Goal: Check status: Check status

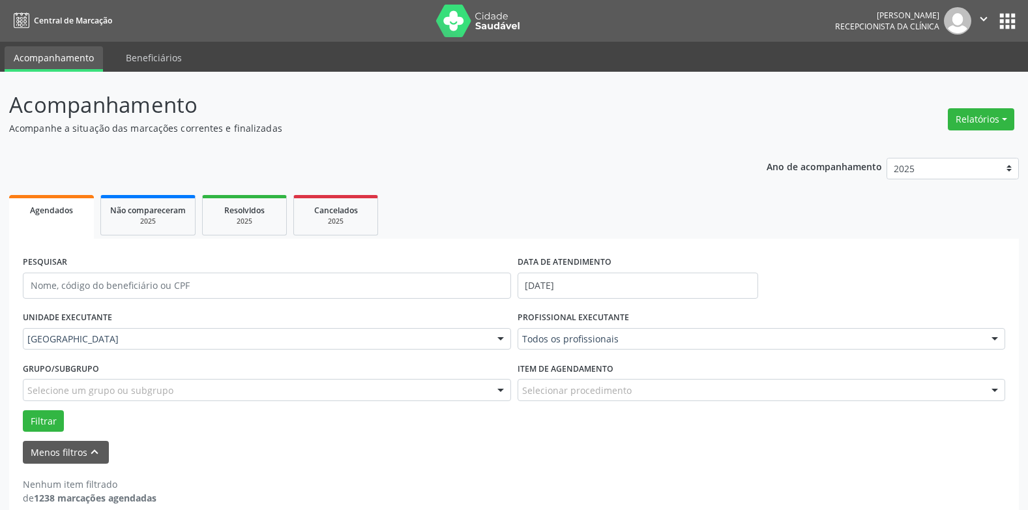
scroll to position [18, 0]
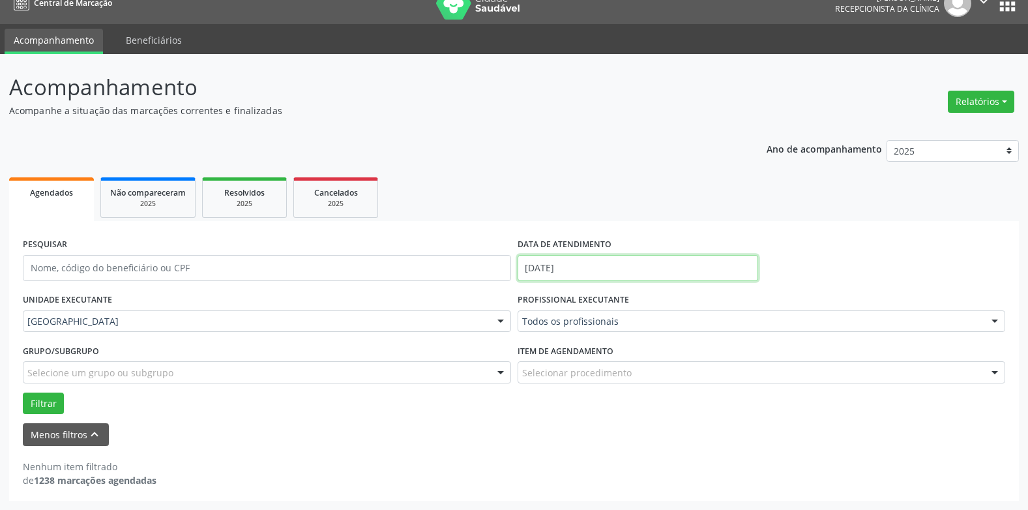
click at [554, 272] on input "[DATE]" at bounding box center [638, 268] width 241 height 26
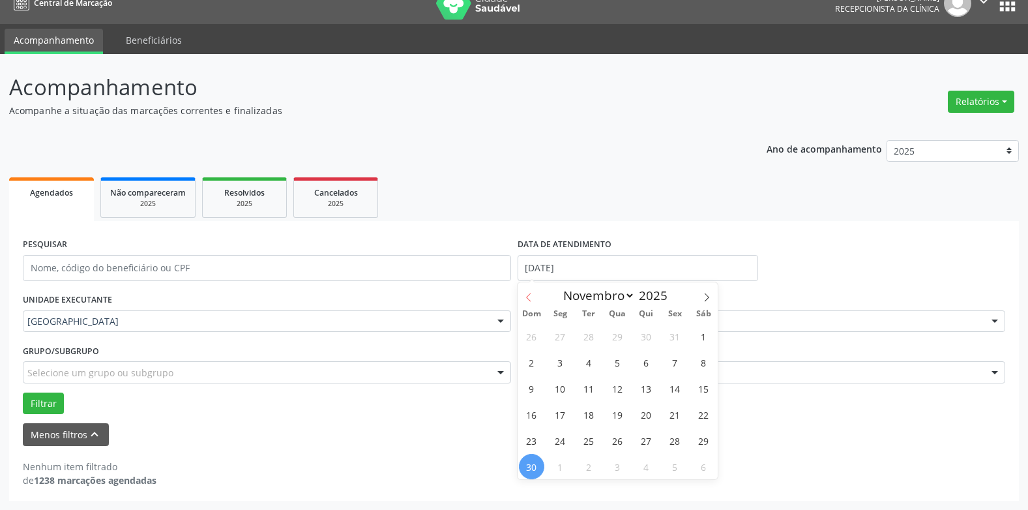
click at [526, 293] on icon at bounding box center [528, 297] width 9 height 9
select select "9"
click at [645, 355] on span "9" at bounding box center [646, 361] width 25 height 25
type input "09/10/2025"
click at [677, 353] on span "10" at bounding box center [674, 361] width 25 height 25
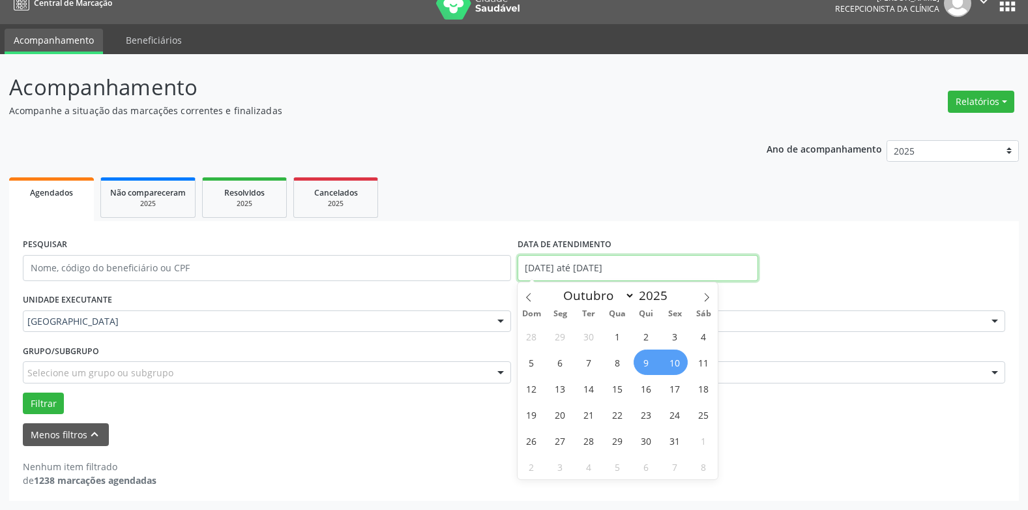
click at [602, 263] on input "[DATE] até [DATE]" at bounding box center [638, 268] width 241 height 26
click at [679, 360] on span "10" at bounding box center [674, 361] width 25 height 25
type input "[DATE]"
click at [679, 360] on span "10" at bounding box center [674, 361] width 25 height 25
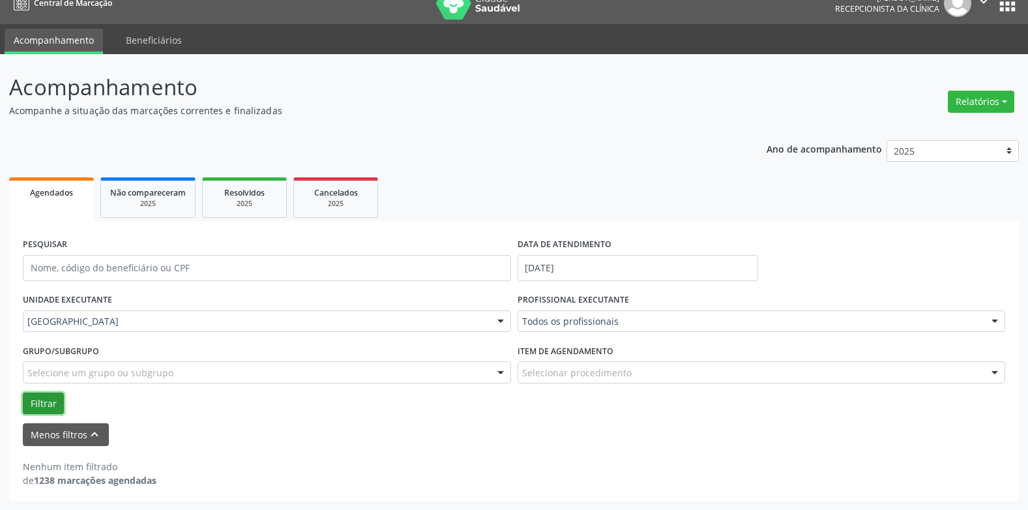
click at [53, 404] on button "Filtrar" at bounding box center [43, 403] width 41 height 22
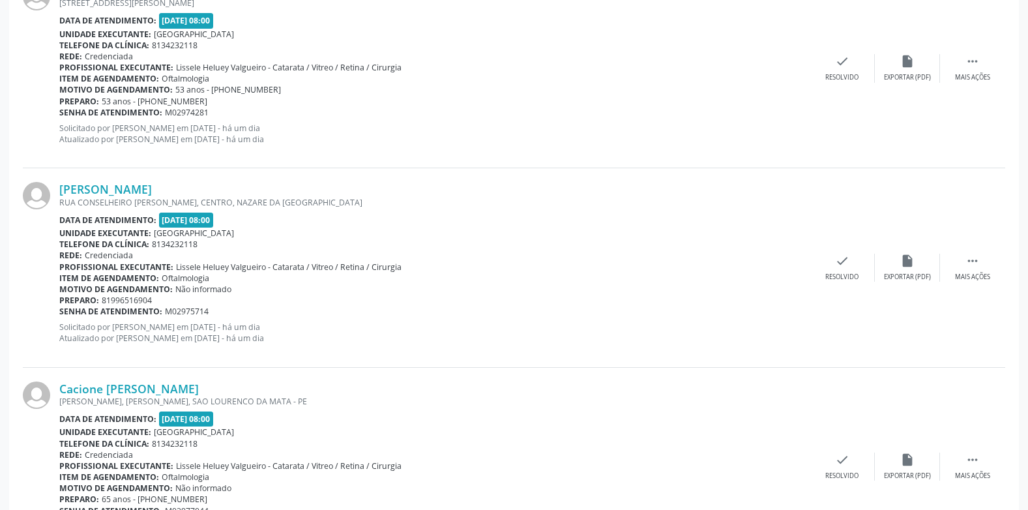
scroll to position [762, 0]
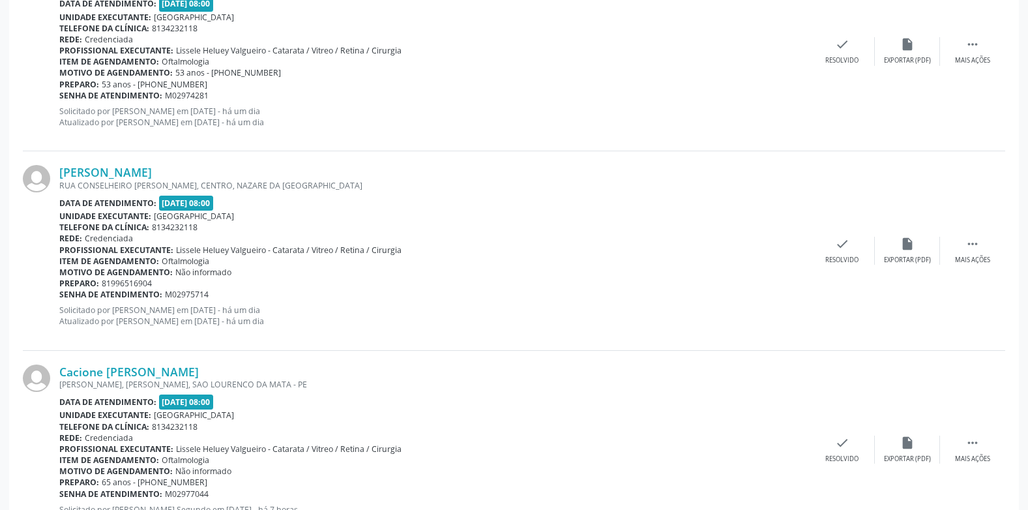
click at [377, 211] on div "Unidade executante: [GEOGRAPHIC_DATA]" at bounding box center [434, 216] width 750 height 11
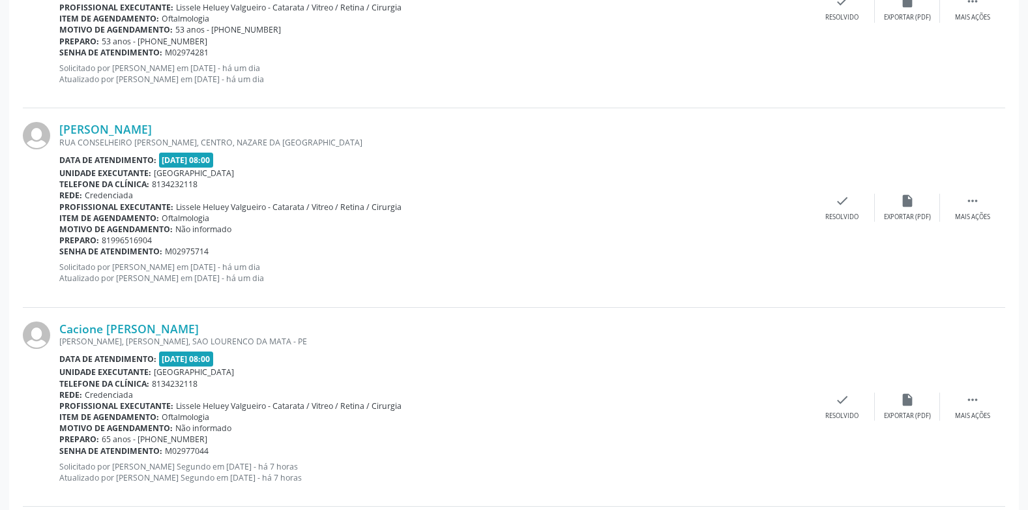
scroll to position [827, 0]
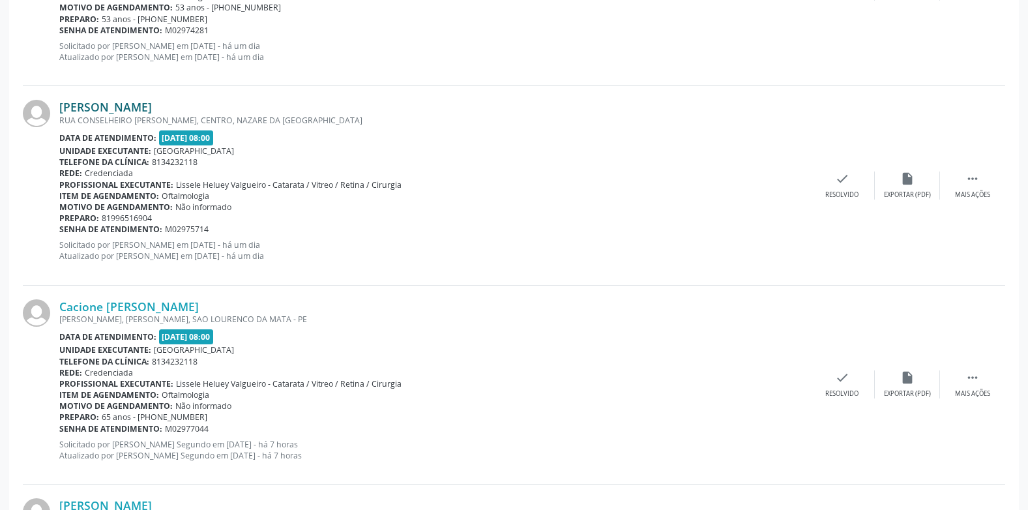
click at [152, 102] on link "[PERSON_NAME]" at bounding box center [105, 107] width 93 height 14
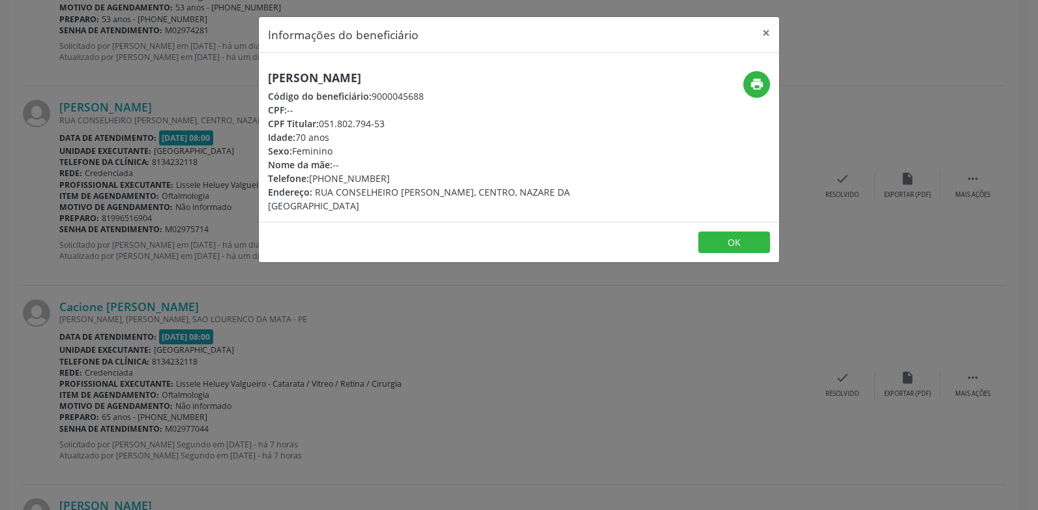
drag, startPoint x: 534, startPoint y: 74, endPoint x: 242, endPoint y: 68, distance: 292.7
click at [244, 68] on div "Informações do beneficiário × [PERSON_NAME] Código do beneficiário: 9000045688 …" at bounding box center [519, 255] width 1038 height 510
copy h5 "[PERSON_NAME]"
click at [770, 25] on button "×" at bounding box center [766, 33] width 26 height 32
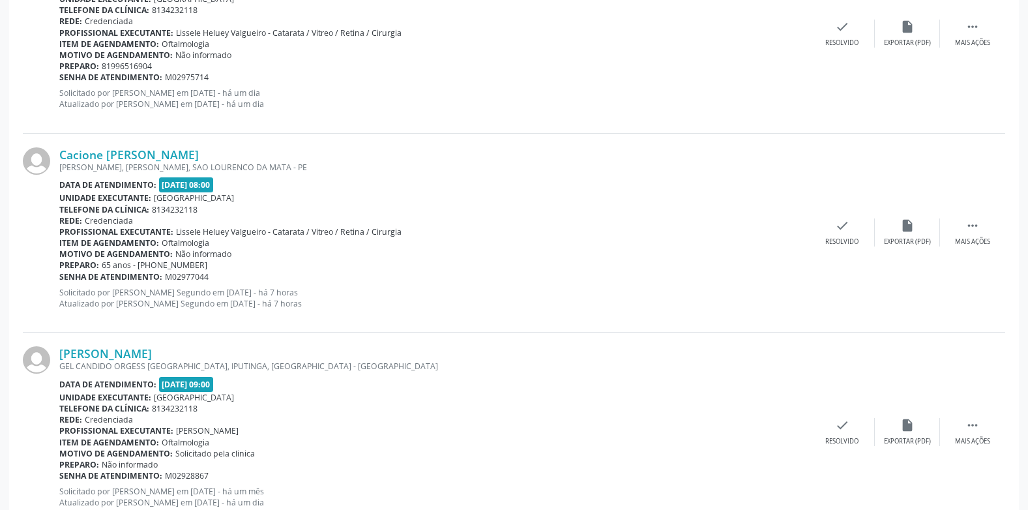
scroll to position [1023, 0]
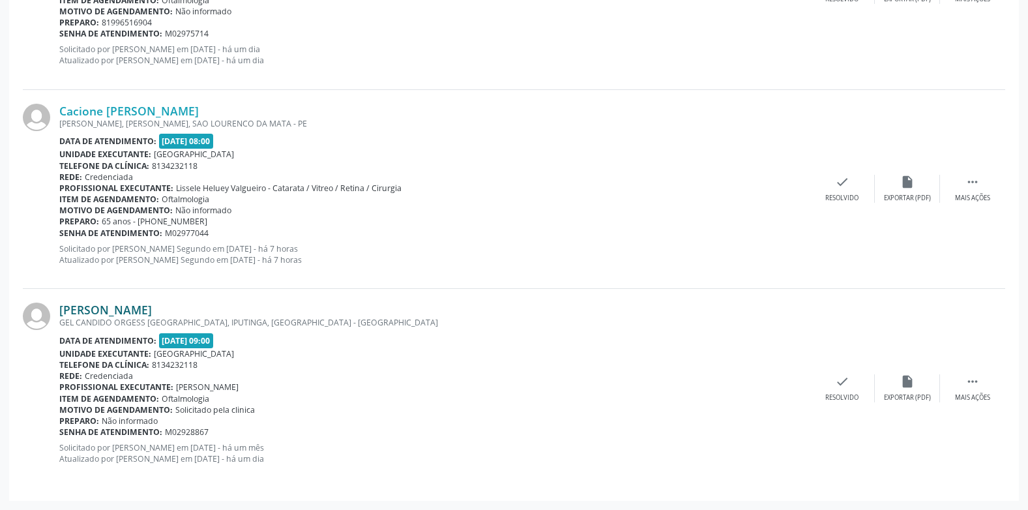
click at [152, 306] on link "[PERSON_NAME]" at bounding box center [105, 309] width 93 height 14
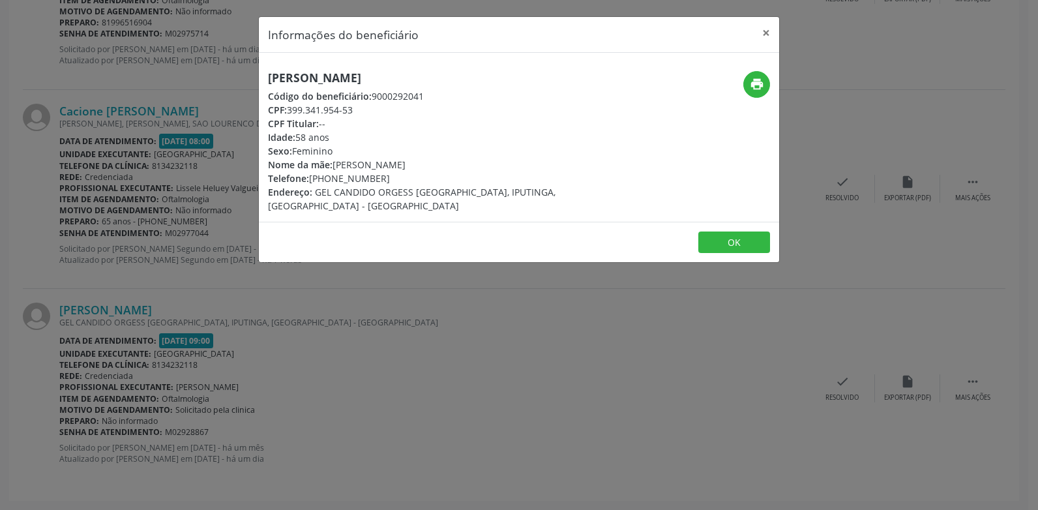
drag, startPoint x: 466, startPoint y: 76, endPoint x: 211, endPoint y: 68, distance: 255.0
click at [211, 68] on div "Informações do beneficiário × [PERSON_NAME] Código do beneficiário: 9000292041 …" at bounding box center [519, 255] width 1038 height 510
copy h5 "[PERSON_NAME]"
click at [763, 35] on button "×" at bounding box center [766, 33] width 26 height 32
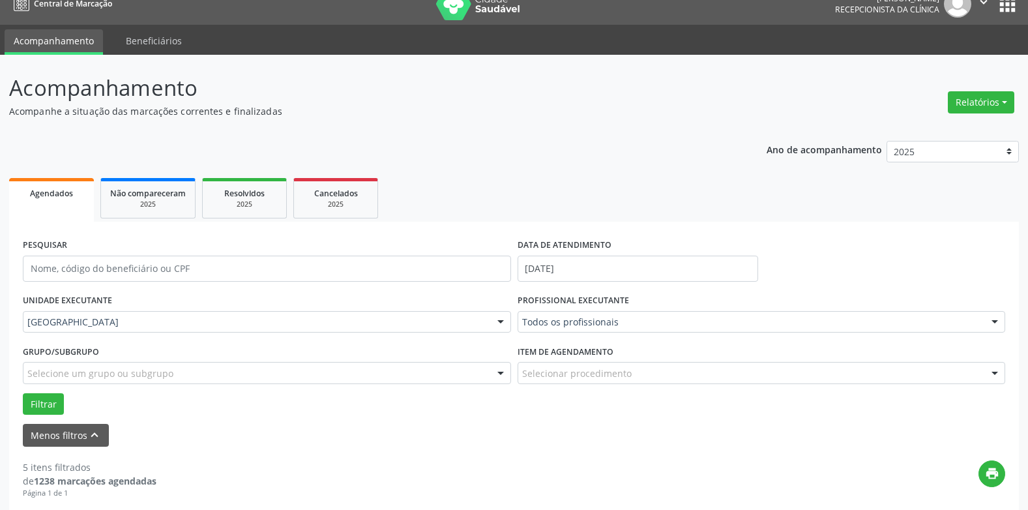
scroll to position [0, 0]
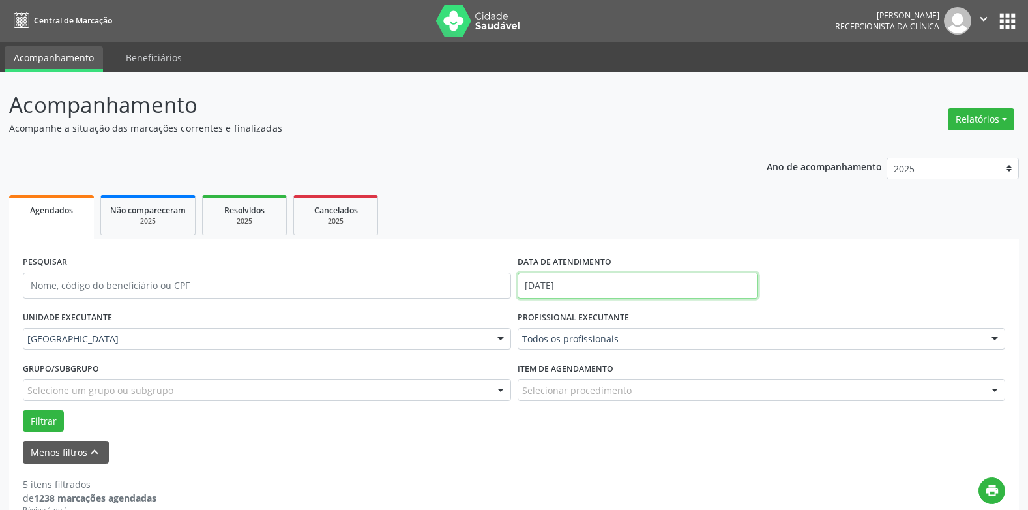
click at [549, 287] on input "[DATE]" at bounding box center [638, 285] width 241 height 26
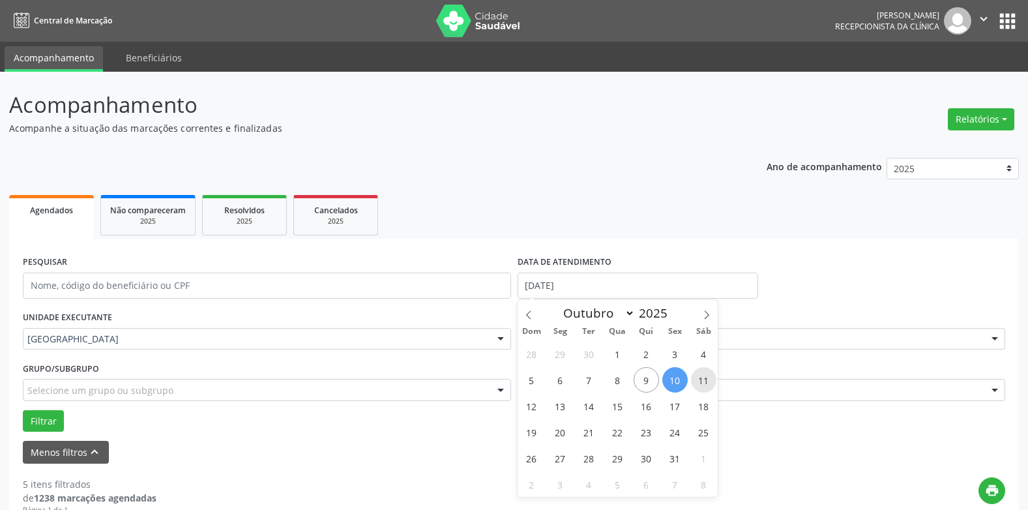
click at [701, 374] on span "11" at bounding box center [703, 379] width 25 height 25
type input "[DATE]"
click at [701, 374] on span "11" at bounding box center [703, 379] width 25 height 25
select select "9"
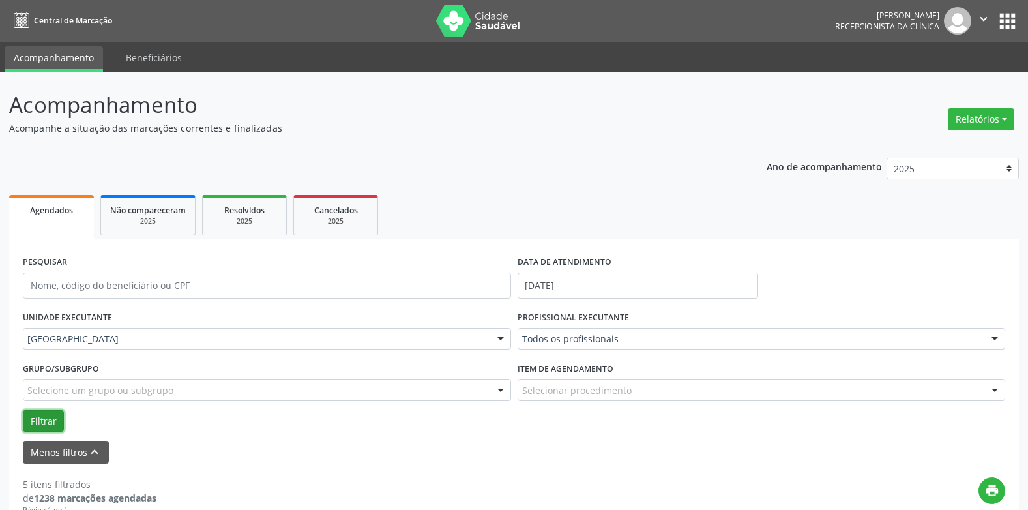
click at [41, 419] on button "Filtrar" at bounding box center [43, 421] width 41 height 22
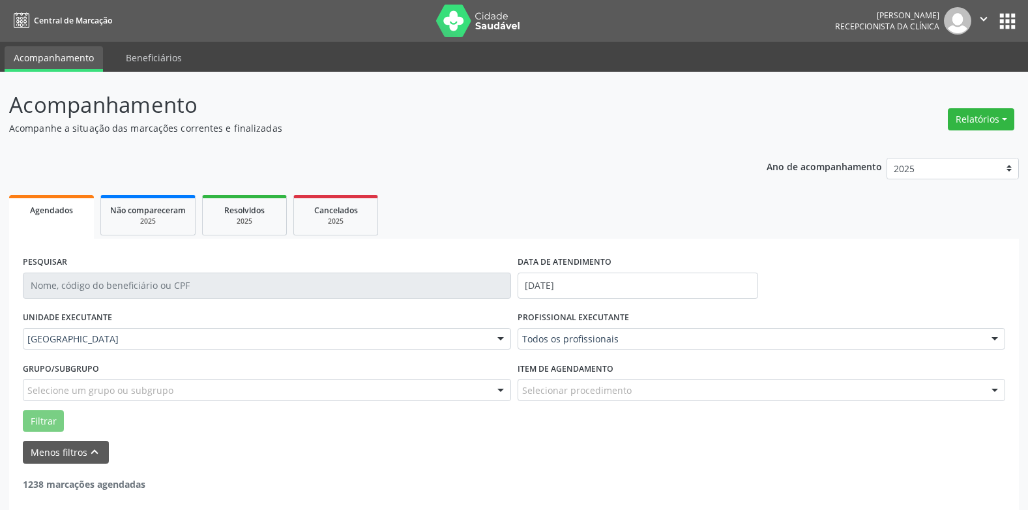
scroll to position [18, 0]
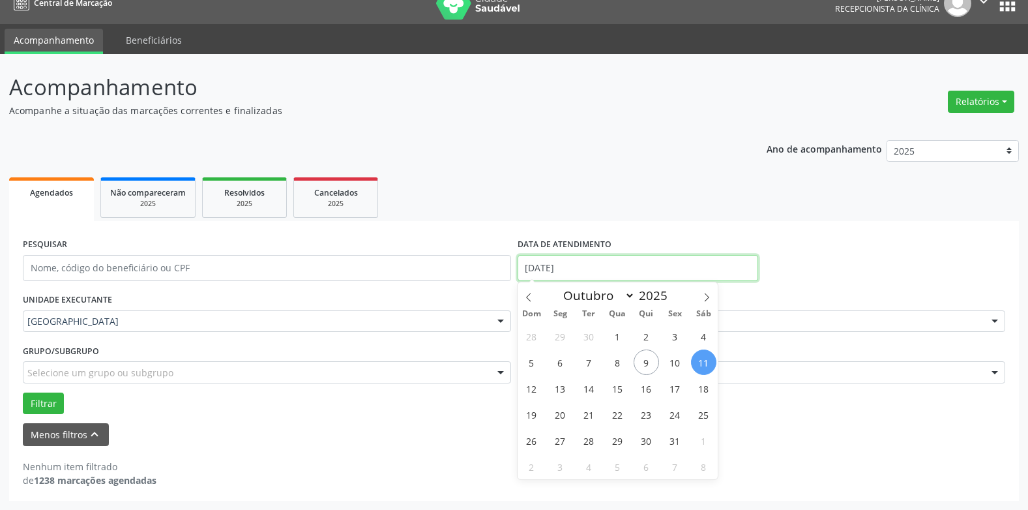
click at [564, 259] on input "[DATE]" at bounding box center [638, 268] width 241 height 26
click at [558, 383] on span "13" at bounding box center [560, 387] width 25 height 25
type input "[DATE]"
click at [558, 383] on span "13" at bounding box center [560, 387] width 25 height 25
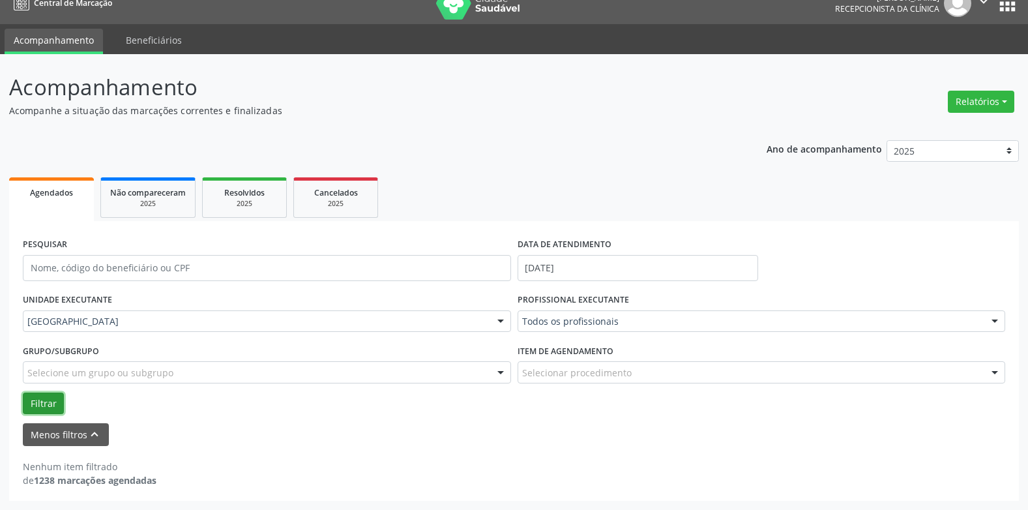
click at [50, 394] on button "Filtrar" at bounding box center [43, 403] width 41 height 22
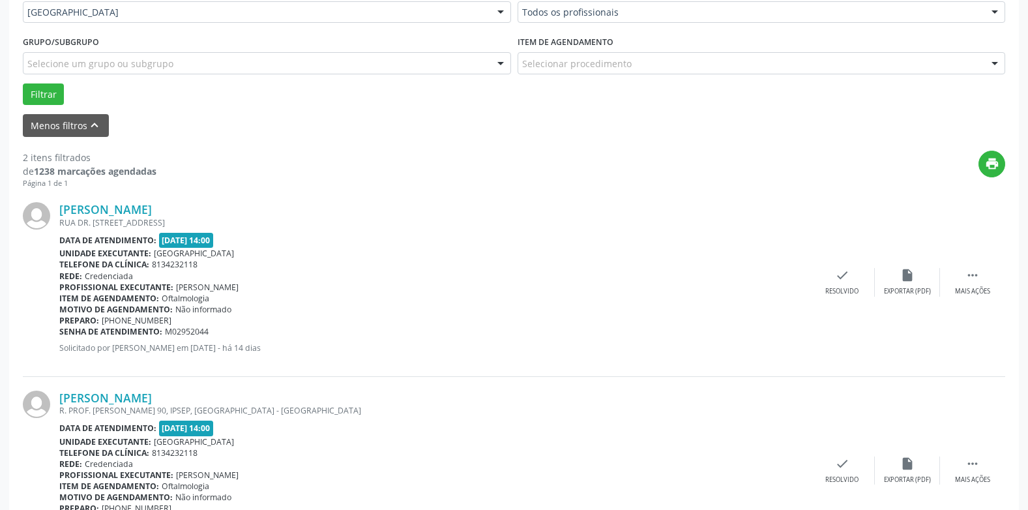
scroll to position [403, 0]
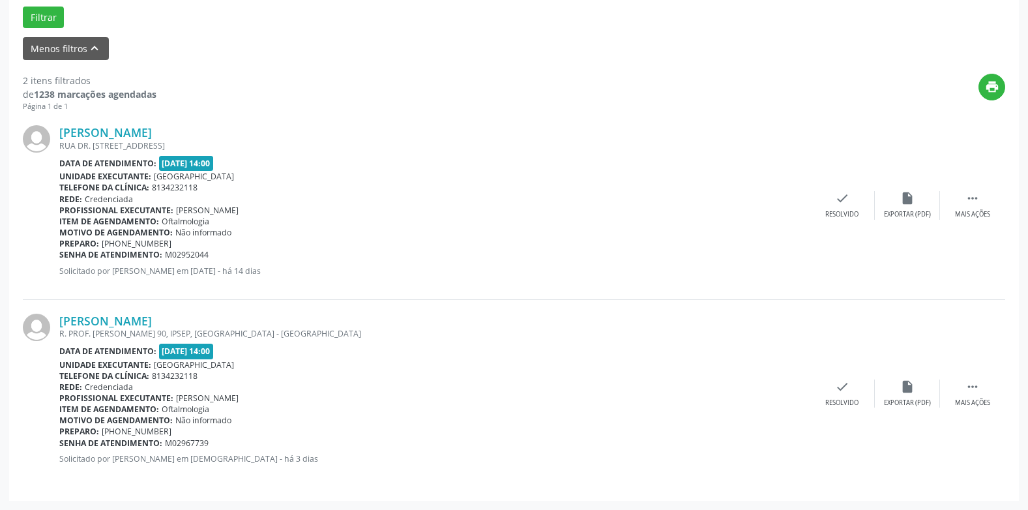
click at [434, 267] on p "Solicitado por [PERSON_NAME] em [DATE] - há 14 dias" at bounding box center [434, 270] width 750 height 11
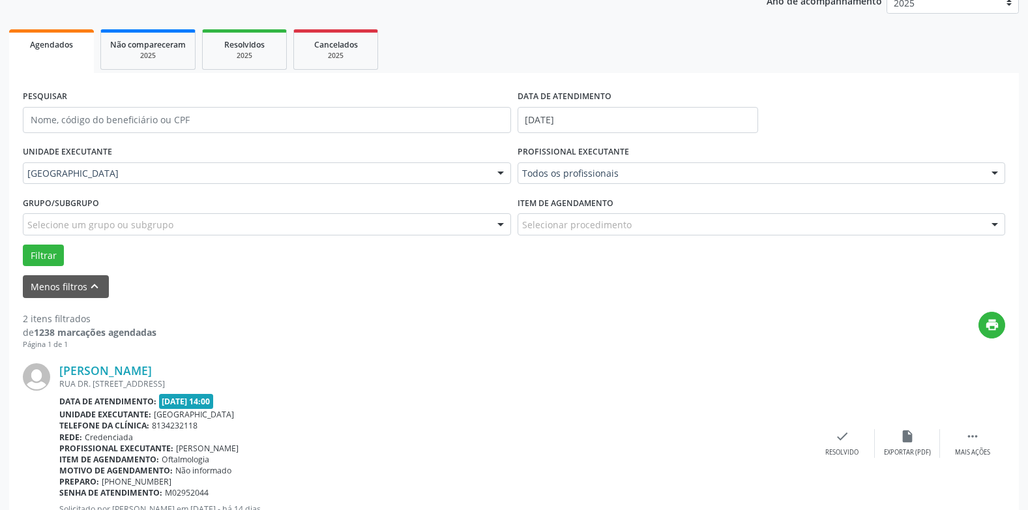
scroll to position [78, 0]
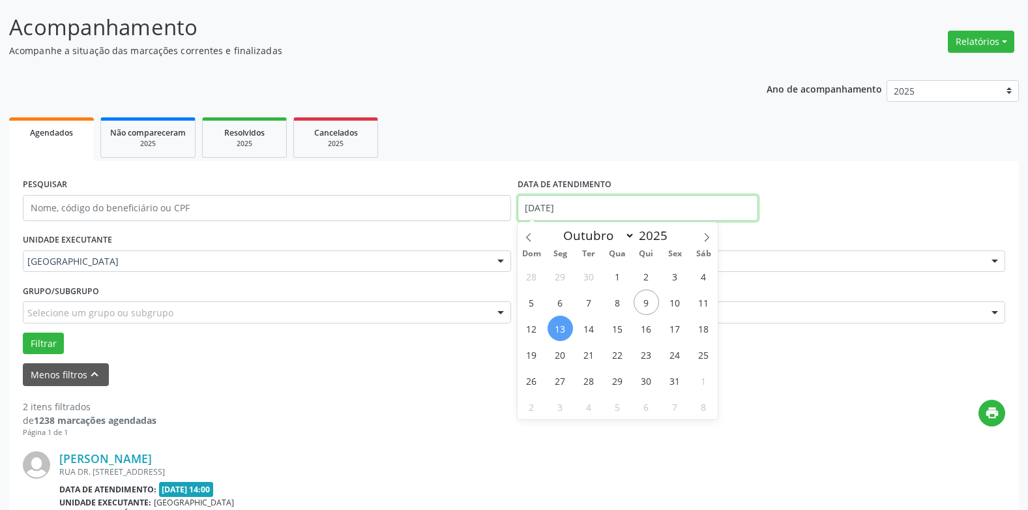
click at [541, 201] on input "[DATE]" at bounding box center [638, 208] width 241 height 26
click at [594, 327] on span "14" at bounding box center [588, 327] width 25 height 25
type input "[DATE]"
click at [594, 327] on span "14" at bounding box center [588, 327] width 25 height 25
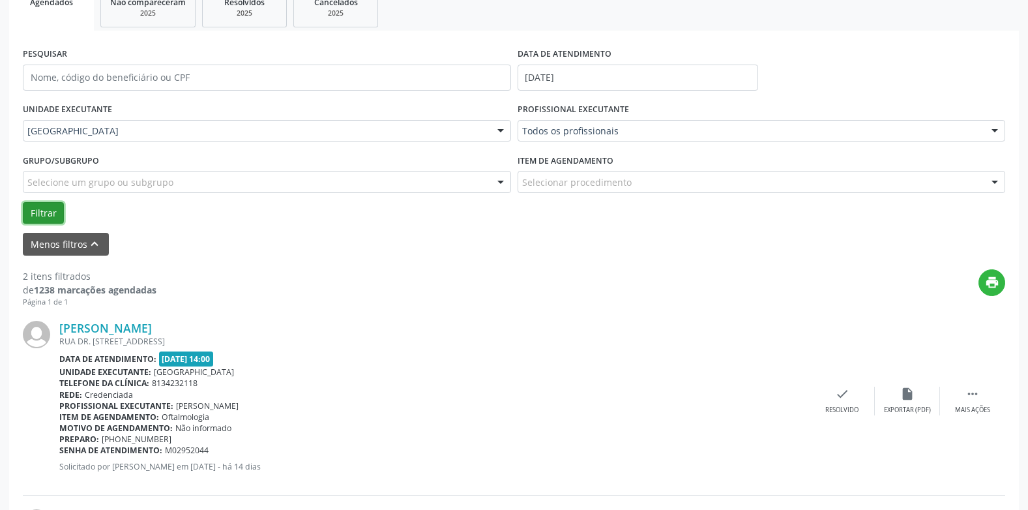
click at [56, 207] on button "Filtrar" at bounding box center [43, 213] width 41 height 22
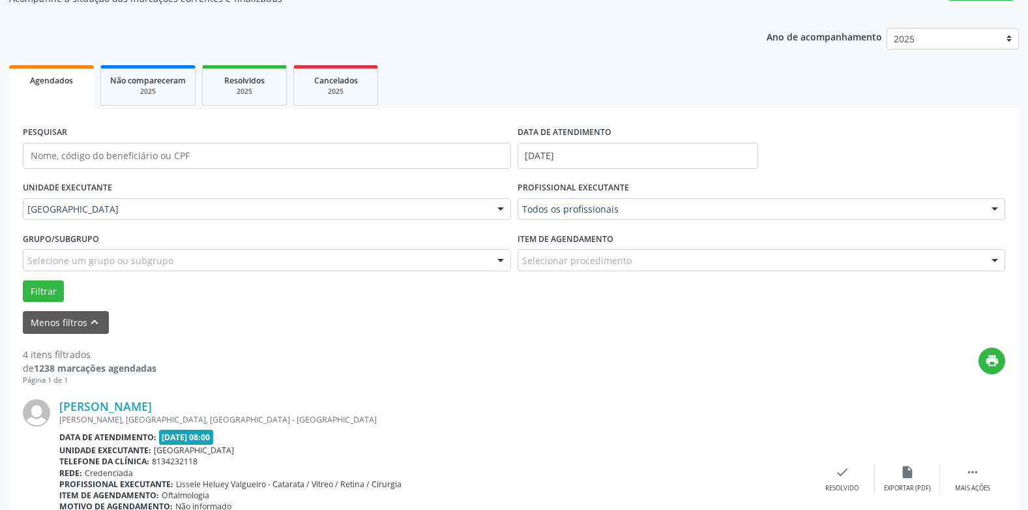
scroll to position [0, 0]
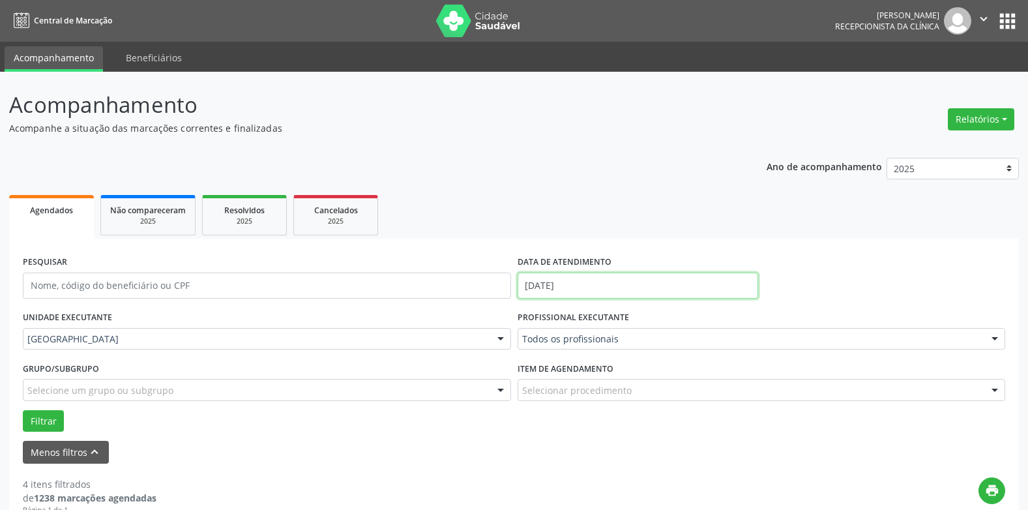
click at [574, 288] on input "[DATE]" at bounding box center [638, 285] width 241 height 26
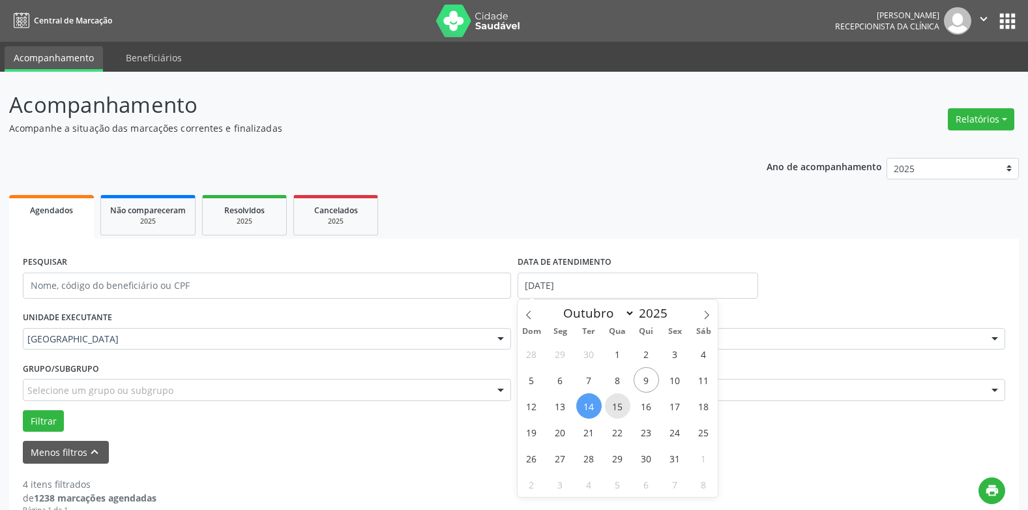
click at [611, 404] on span "15" at bounding box center [617, 405] width 25 height 25
type input "[DATE]"
click at [611, 404] on span "15" at bounding box center [617, 405] width 25 height 25
select select "9"
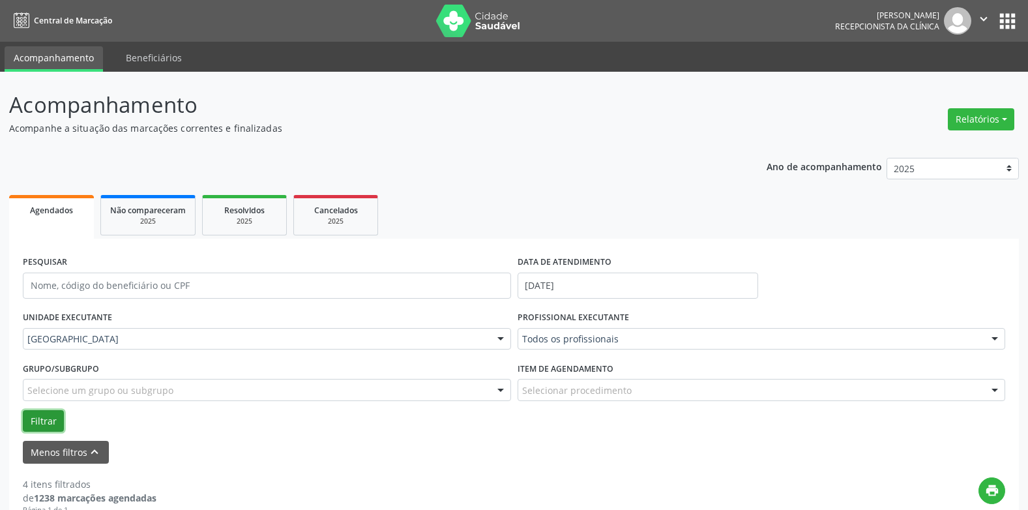
click at [37, 416] on button "Filtrar" at bounding box center [43, 421] width 41 height 22
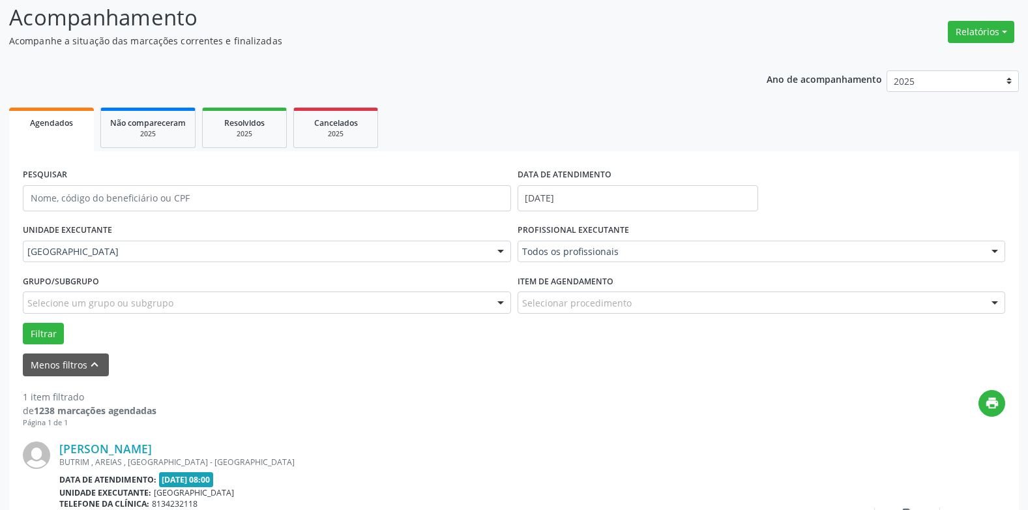
scroll to position [216, 0]
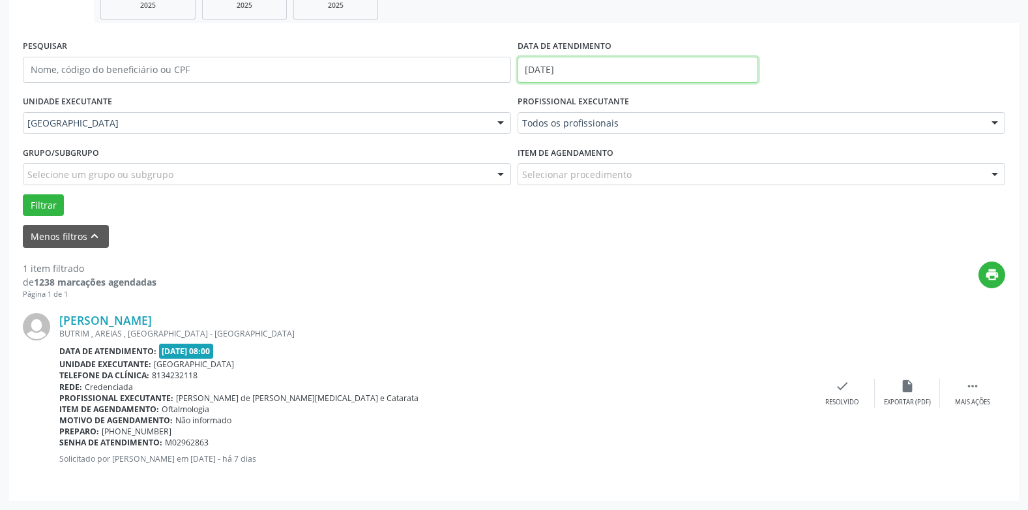
click at [559, 69] on input "[DATE]" at bounding box center [638, 70] width 241 height 26
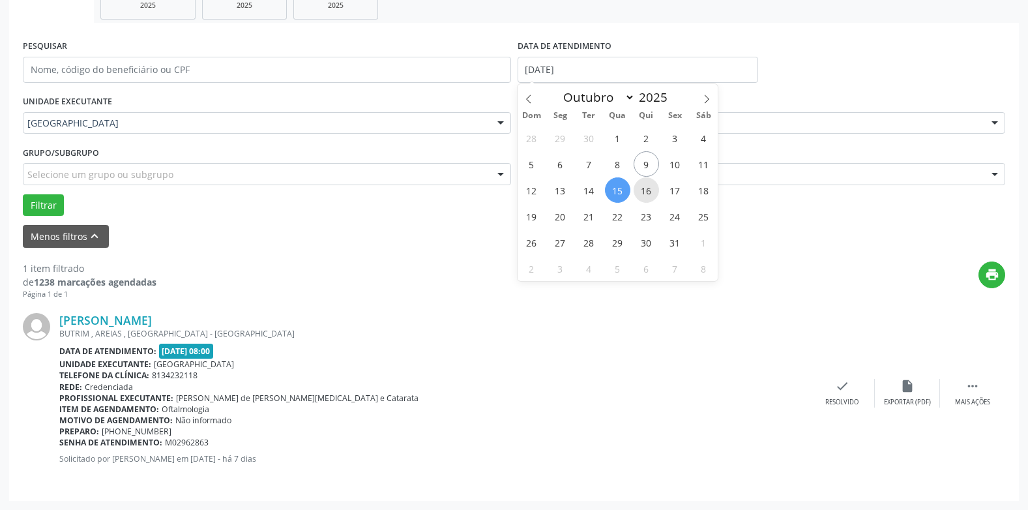
click at [642, 184] on span "16" at bounding box center [646, 189] width 25 height 25
type input "[DATE]"
click at [642, 184] on span "16" at bounding box center [646, 189] width 25 height 25
select select "9"
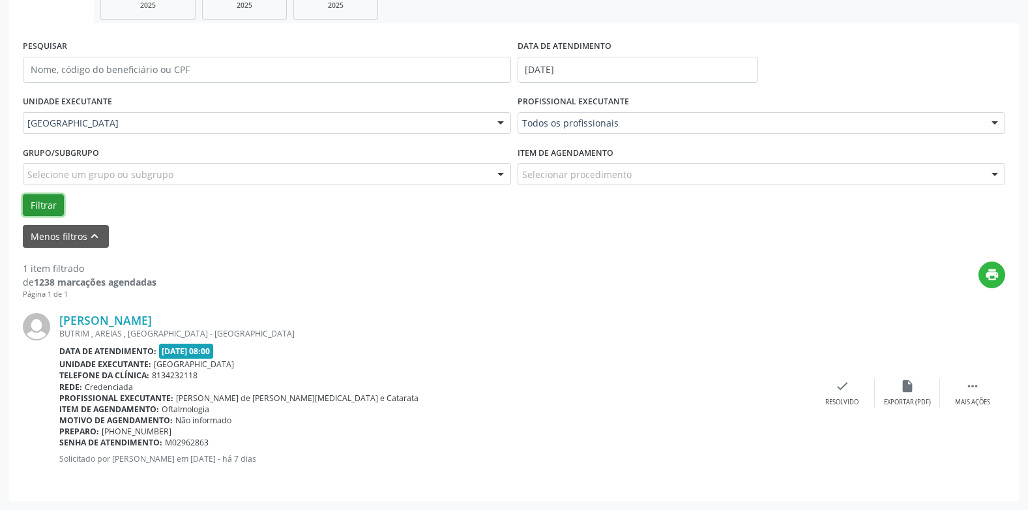
click at [35, 207] on button "Filtrar" at bounding box center [43, 205] width 41 height 22
drag, startPoint x: 559, startPoint y: 71, endPoint x: 569, endPoint y: 71, distance: 9.8
click at [560, 71] on body "Central de Marcação [PERSON_NAME] Recepcionista da clínica  Configurações Sair…" at bounding box center [514, 39] width 1028 height 510
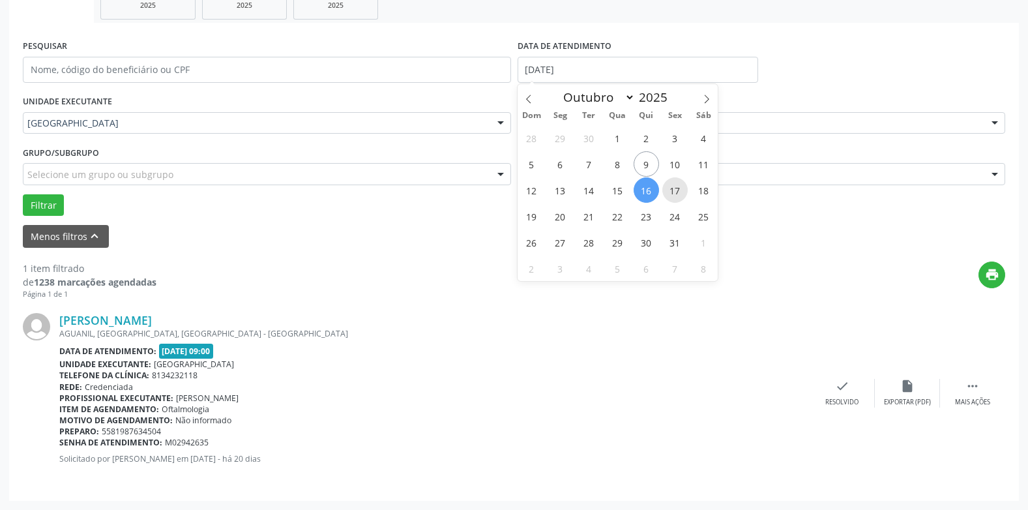
click at [672, 187] on span "17" at bounding box center [674, 189] width 25 height 25
type input "[DATE]"
click at [672, 187] on span "17" at bounding box center [674, 189] width 25 height 25
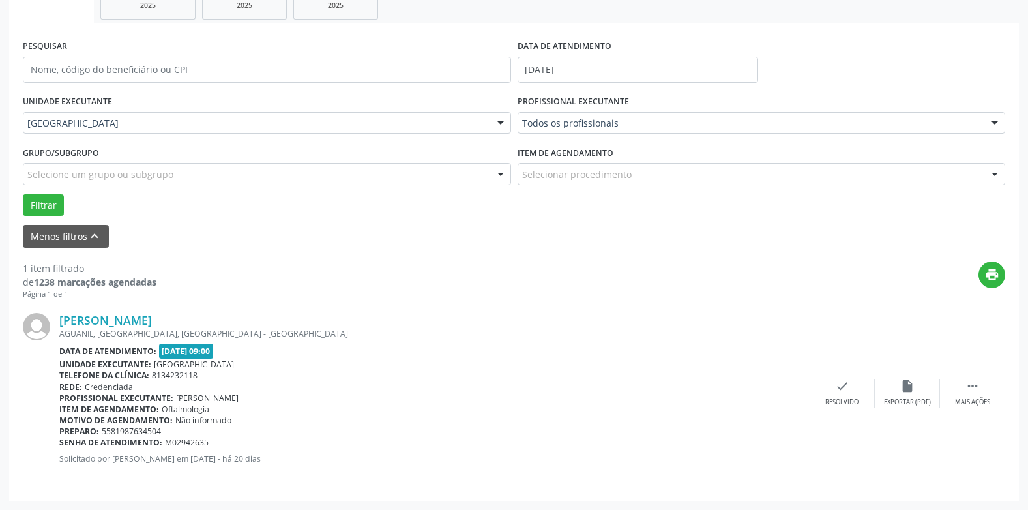
click at [21, 199] on div "Filtrar" at bounding box center [514, 205] width 989 height 22
click at [33, 197] on button "Filtrar" at bounding box center [43, 205] width 41 height 22
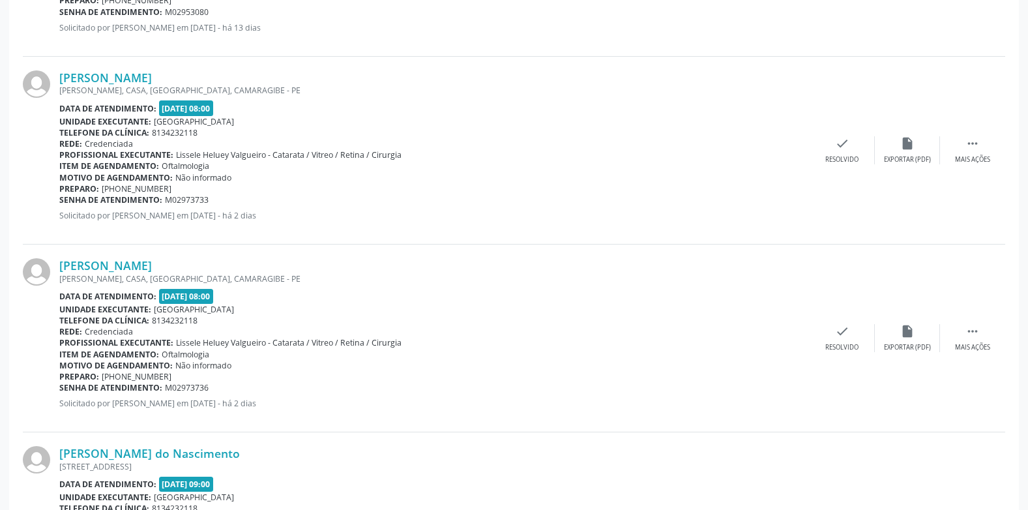
scroll to position [707, 0]
